Goal: Task Accomplishment & Management: Manage account settings

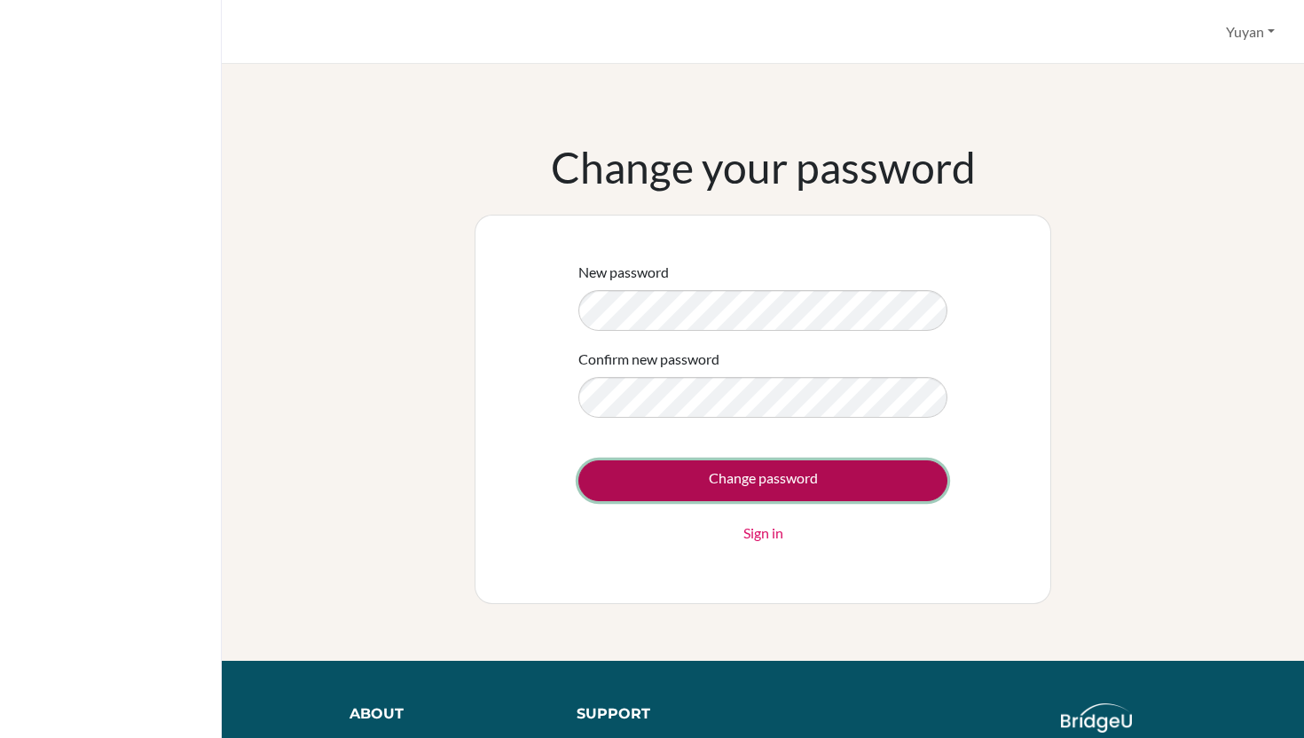
click at [685, 461] on input "Change password" at bounding box center [763, 481] width 369 height 41
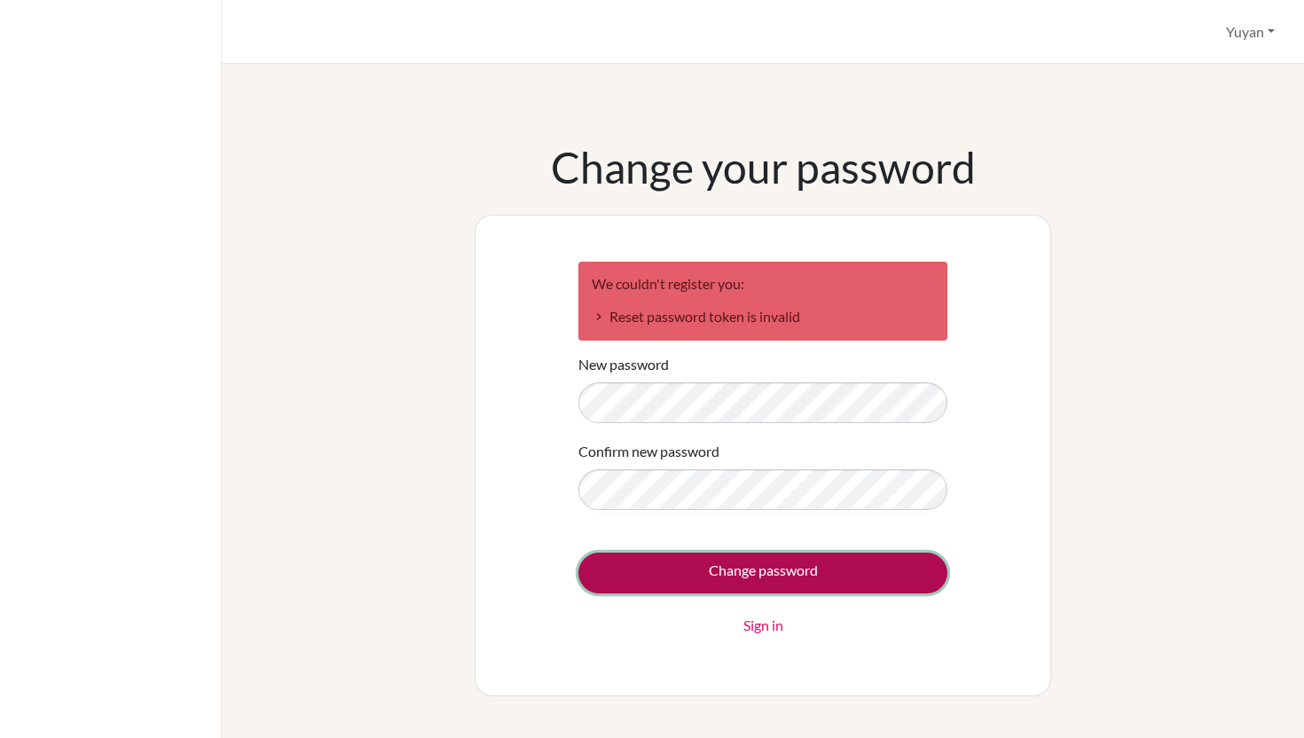
click at [613, 561] on input "Change password" at bounding box center [763, 573] width 369 height 41
